Goal: Find contact information: Find contact information

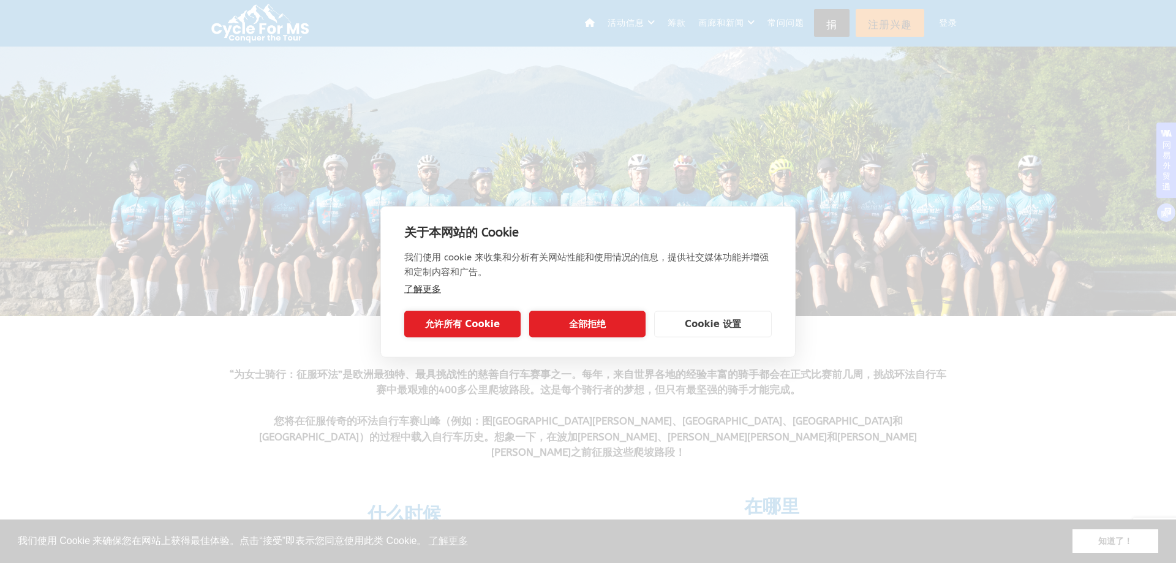
drag, startPoint x: 602, startPoint y: 317, endPoint x: 559, endPoint y: 436, distance: 126.5
click at [559, 436] on div "关于本网站的 Cookie 我们使用 cookie 来收集和分析有关网站性能和使用情况的信息，提供社交媒体功能并增强和定制内容和广告。 了解更多 允许所有 […" at bounding box center [588, 281] width 1176 height 563
click at [600, 326] on font "全部拒绝" at bounding box center [587, 324] width 37 height 11
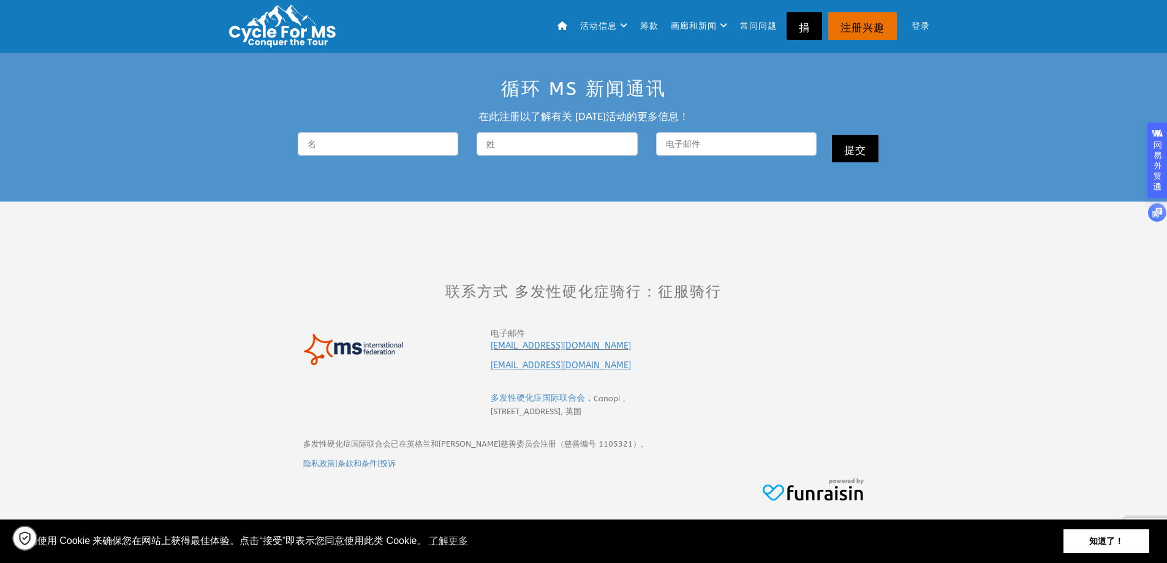
scroll to position [3711, 0]
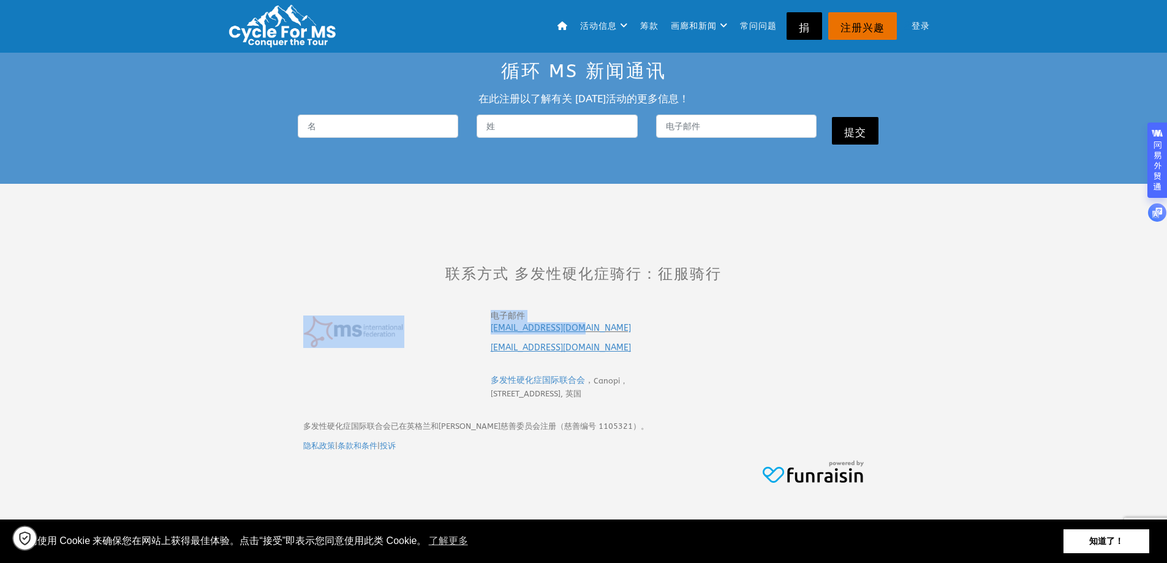
drag, startPoint x: 596, startPoint y: 296, endPoint x: 489, endPoint y: 302, distance: 107.4
click at [489, 302] on tr "电子邮件 [EMAIL_ADDRESS][DOMAIN_NAME] [DOMAIN_NAME][EMAIL_ADDRESS][DOMAIN_NAME]" at bounding box center [584, 331] width 562 height 61
click at [589, 310] on p "电子邮件 [EMAIL_ADDRESS][DOMAIN_NAME]" at bounding box center [584, 322] width 186 height 24
drag, startPoint x: 578, startPoint y: 299, endPoint x: 492, endPoint y: 303, distance: 85.8
click at [492, 310] on p "电子邮件 [EMAIL_ADDRESS][DOMAIN_NAME]" at bounding box center [584, 322] width 186 height 24
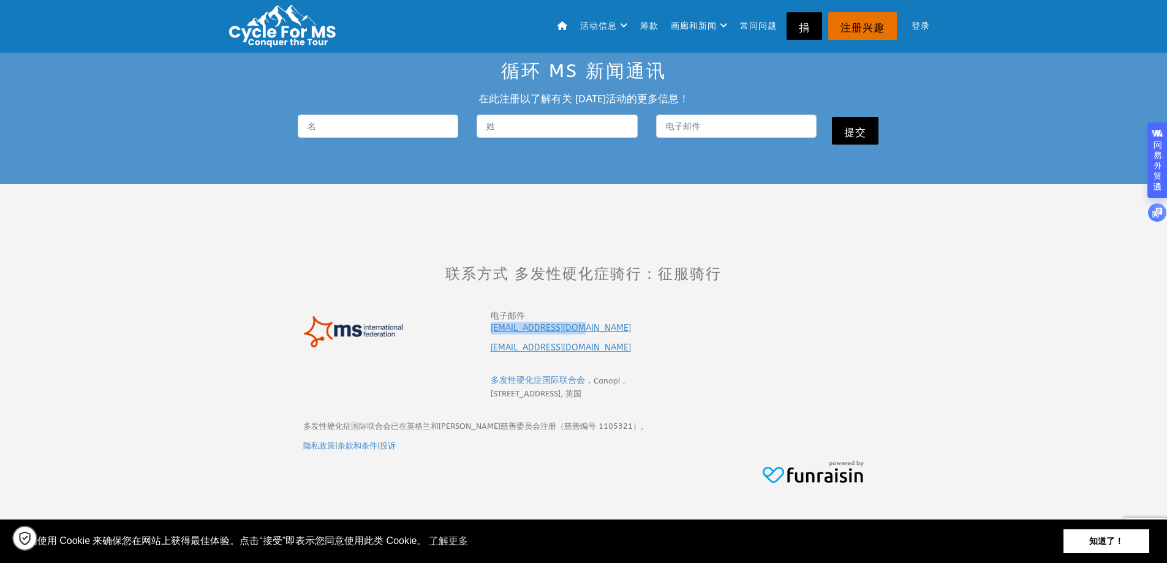
copy font "[EMAIL_ADDRESS][DOMAIN_NAME]"
